Goal: Transaction & Acquisition: Subscribe to service/newsletter

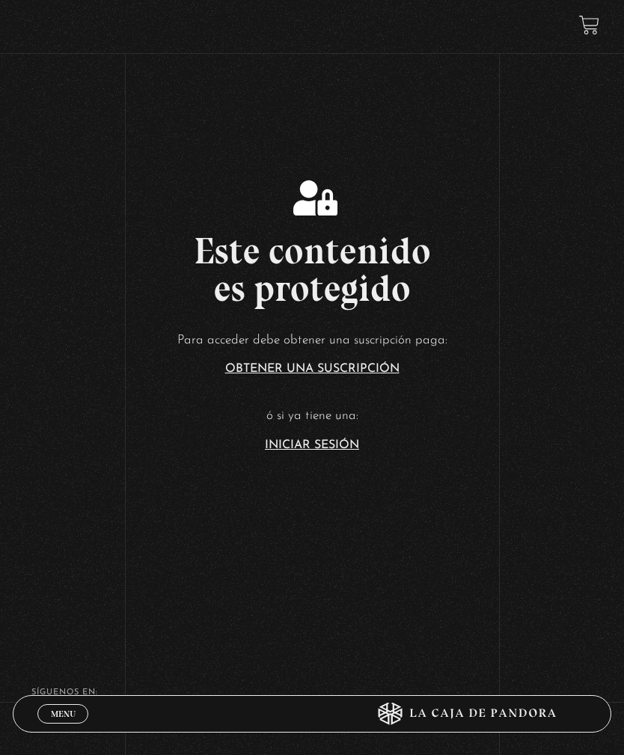
scroll to position [254, 0]
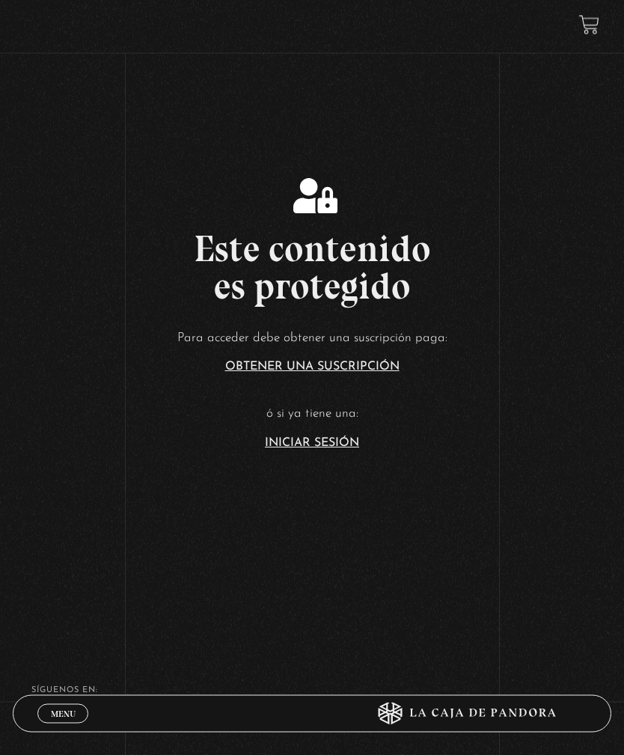
click at [338, 450] on article "Para acceder debe obtener una suscripción paga: Obtener una suscripción ó si ya…" at bounding box center [312, 389] width 624 height 122
click at [340, 450] on link "Iniciar Sesión" at bounding box center [312, 444] width 94 height 12
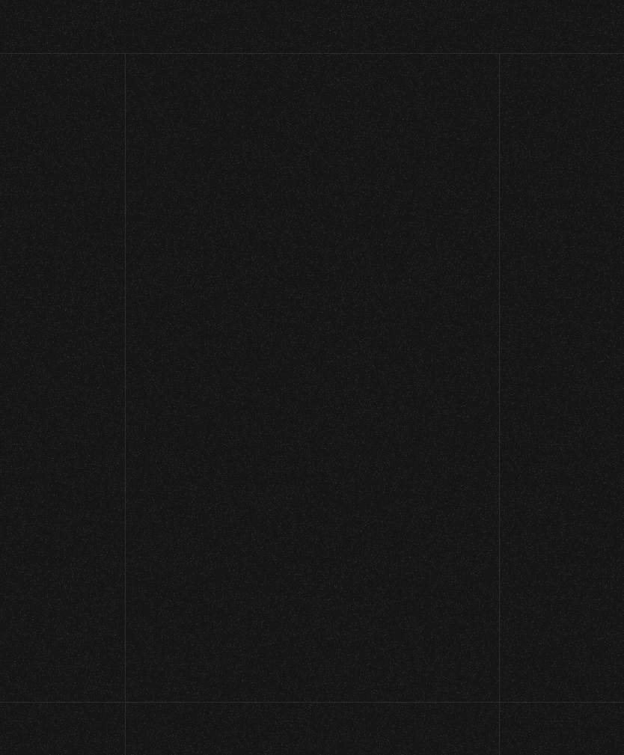
scroll to position [180, 0]
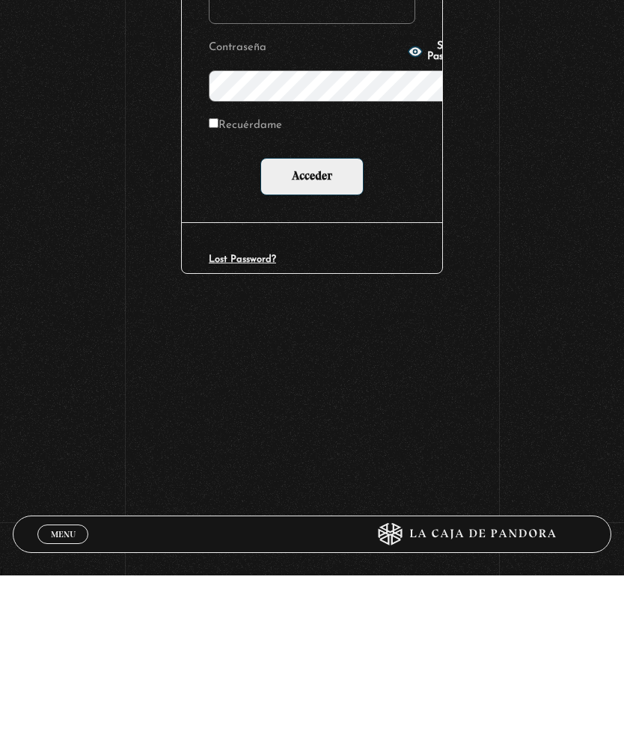
type input "go.laser.diseno@gmail.com"
click at [312, 338] on input "Acceder" at bounding box center [311, 356] width 103 height 37
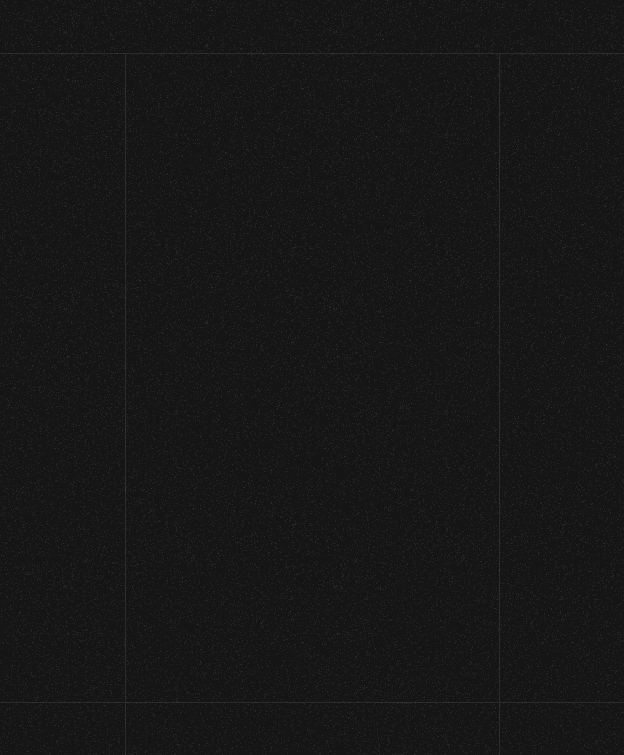
scroll to position [180, 0]
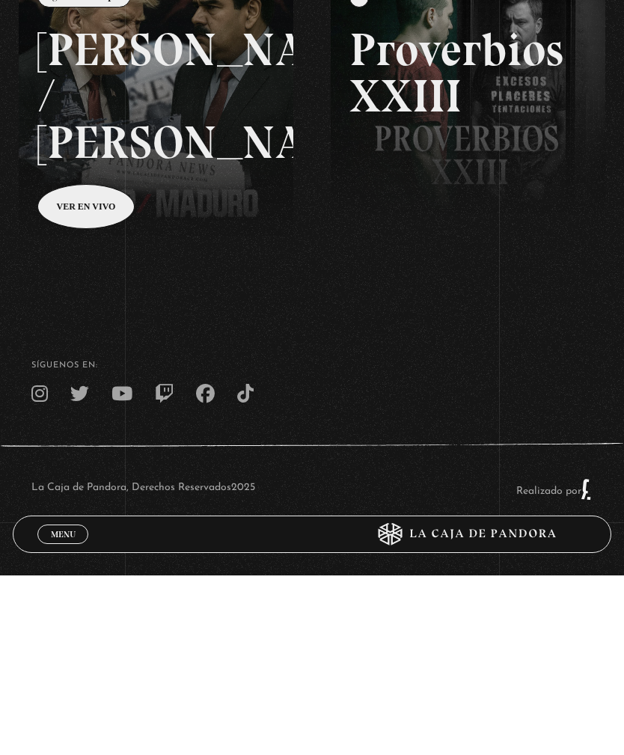
click at [105, 324] on link at bounding box center [331, 518] width 624 height 755
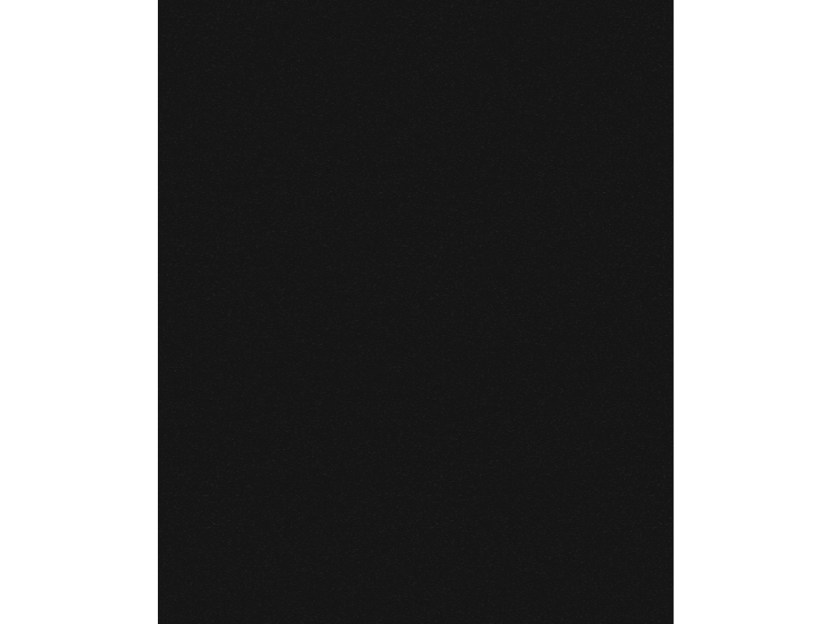
scroll to position [180, 0]
